Goal: Task Accomplishment & Management: Manage account settings

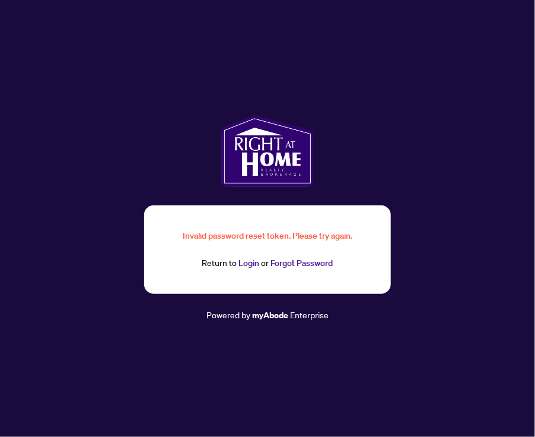
click at [249, 265] on link "Login" at bounding box center [249, 263] width 21 height 11
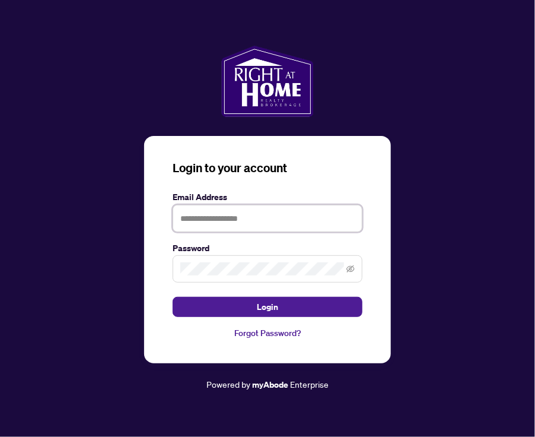
type input "**********"
click at [351, 265] on icon "eye-invisible" at bounding box center [350, 269] width 8 height 8
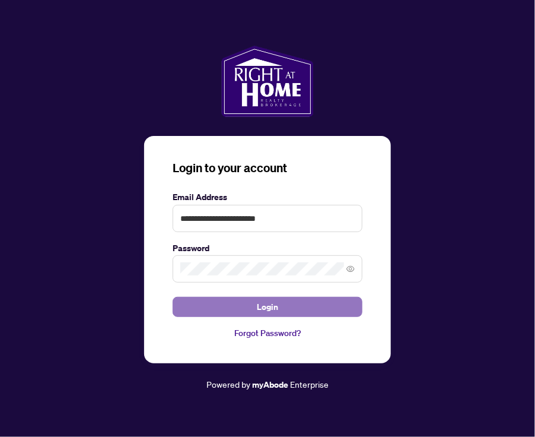
click at [268, 308] on span "Login" at bounding box center [267, 306] width 21 height 19
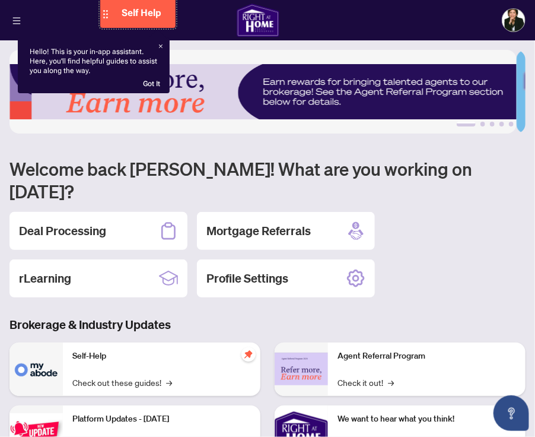
click at [132, 18] on span "Self Help" at bounding box center [142, 12] width 40 height 11
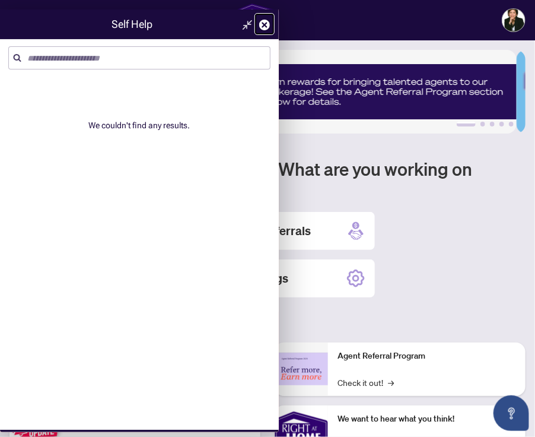
click at [262, 24] on icon at bounding box center [264, 25] width 11 height 11
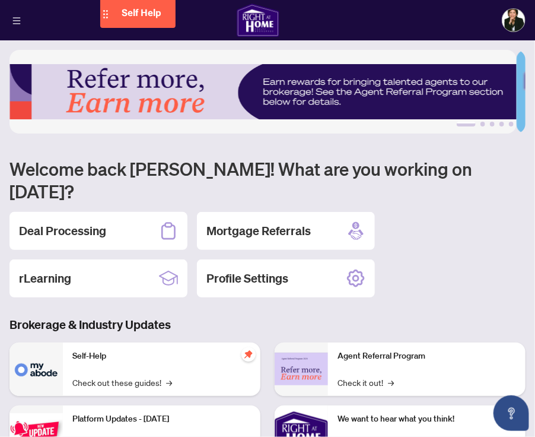
click at [264, 23] on img at bounding box center [258, 20] width 43 height 33
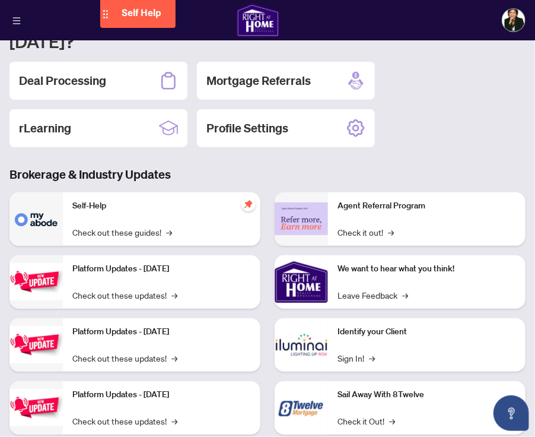
scroll to position [151, 0]
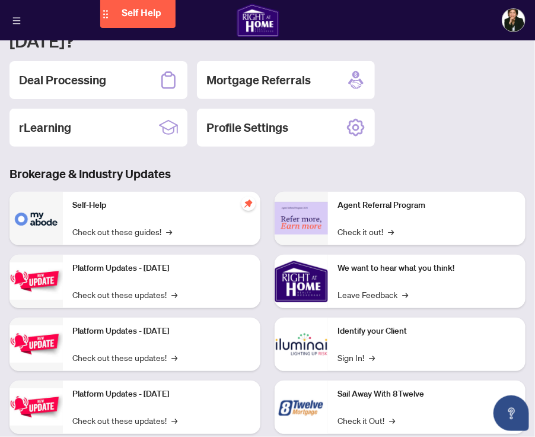
click at [371, 199] on div "Agent Referral Program Check it out! →" at bounding box center [427, 218] width 198 height 53
click at [362, 225] on link "Check it out! →" at bounding box center [366, 231] width 56 height 13
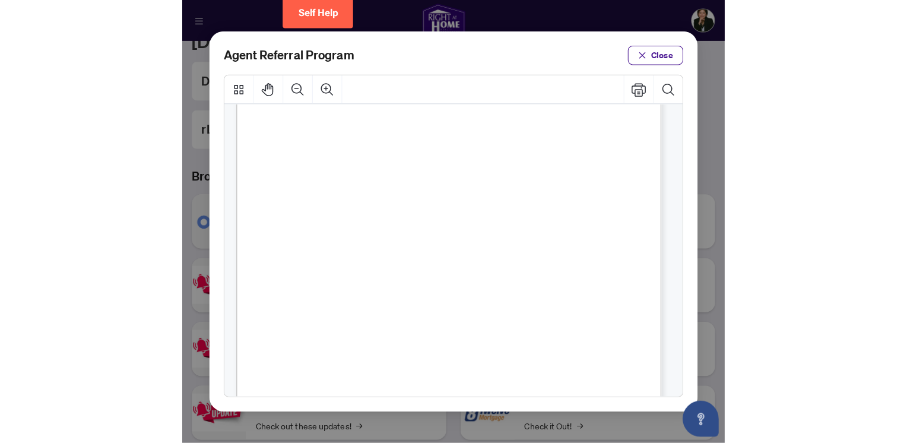
scroll to position [100, 0]
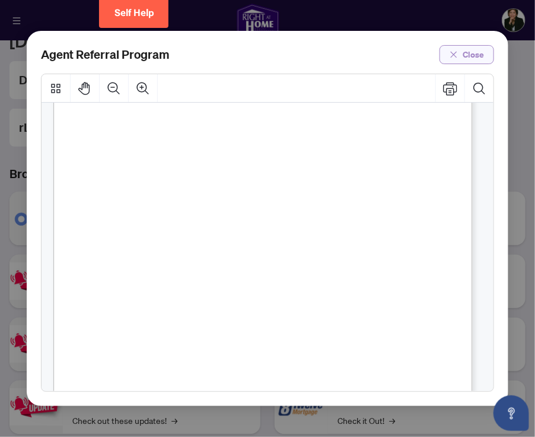
click at [463, 52] on button "Close" at bounding box center [467, 54] width 55 height 19
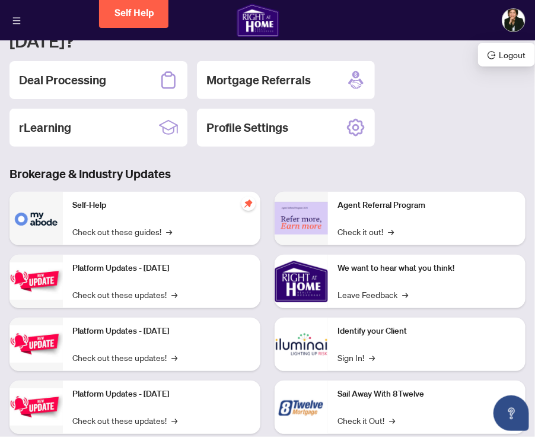
click at [513, 20] on img at bounding box center [514, 20] width 23 height 23
click at [394, 14] on div "[PERSON_NAME]" at bounding box center [267, 20] width 535 height 40
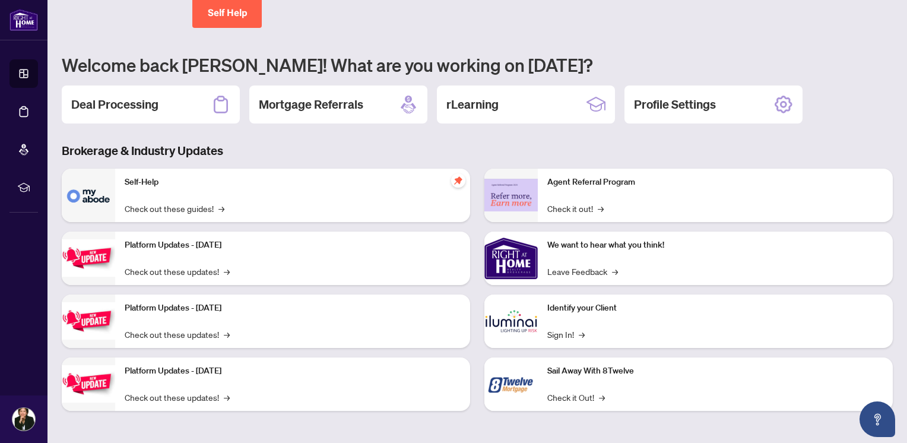
scroll to position [69, 0]
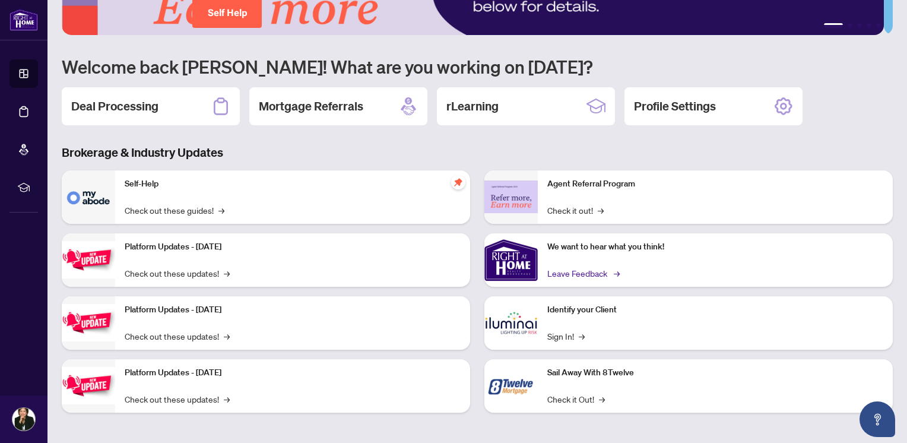
click at [535, 270] on link "Leave Feedback →" at bounding box center [582, 272] width 71 height 13
